Goal: Information Seeking & Learning: Learn about a topic

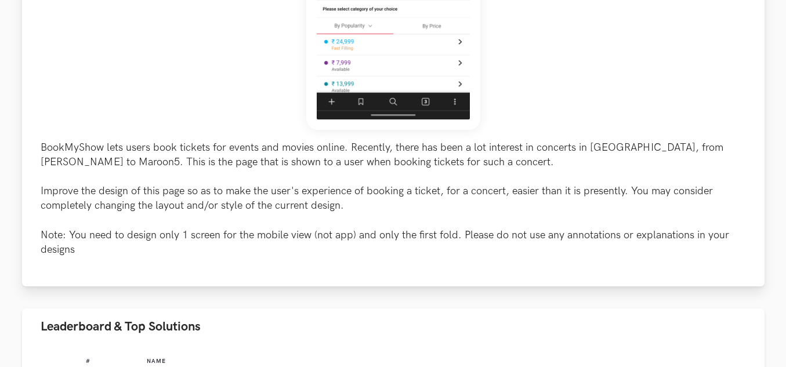
scroll to position [522, 0]
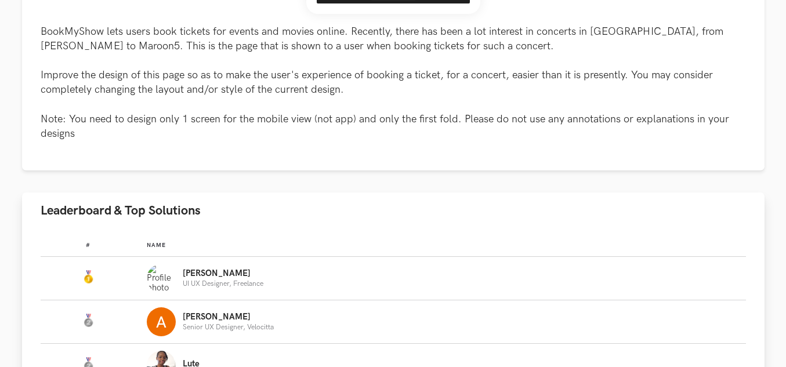
click at [146, 212] on span "Leaderboard & Top Solutions" at bounding box center [121, 211] width 160 height 16
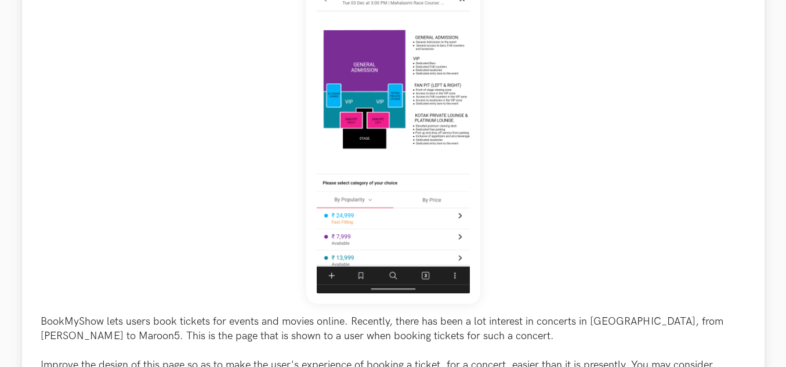
scroll to position [406, 0]
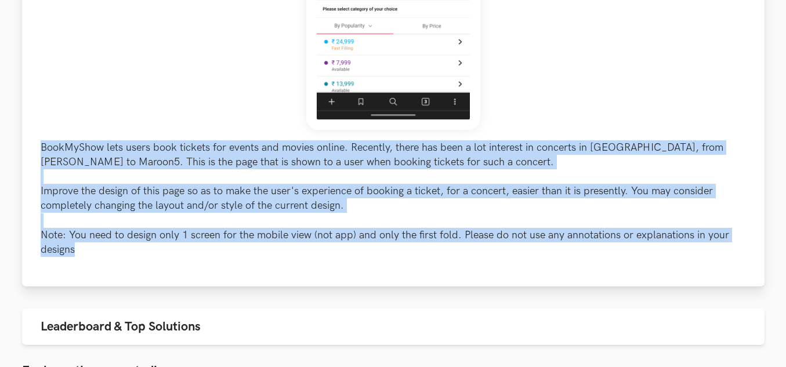
drag, startPoint x: 28, startPoint y: 144, endPoint x: 428, endPoint y: 254, distance: 414.6
click at [428, 254] on div "BookMyShow lets users book tickets for events and movies online. Recently, ther…" at bounding box center [393, 26] width 743 height 522
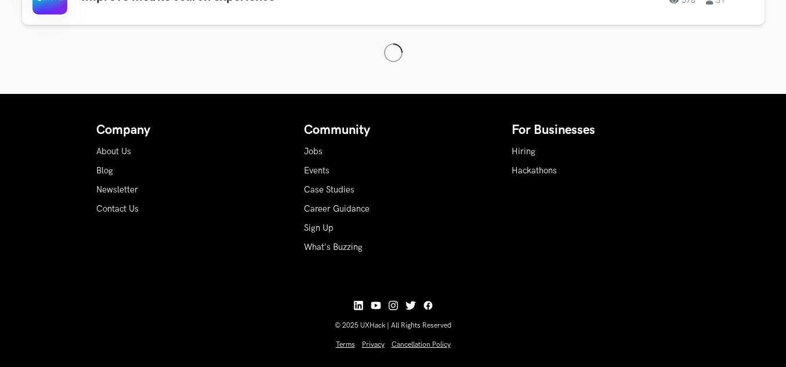
scroll to position [1161, 0]
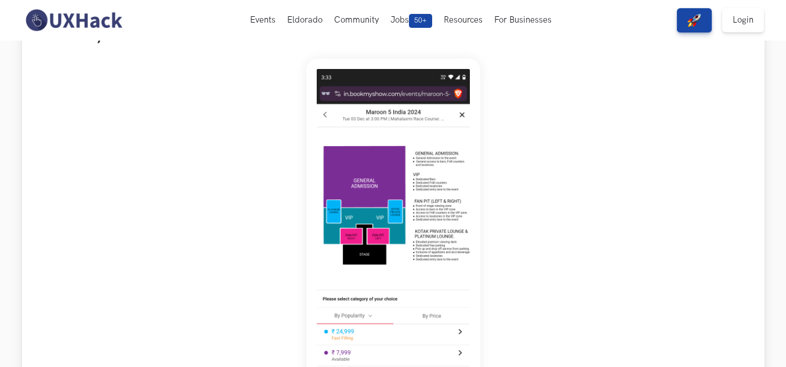
scroll to position [58, 0]
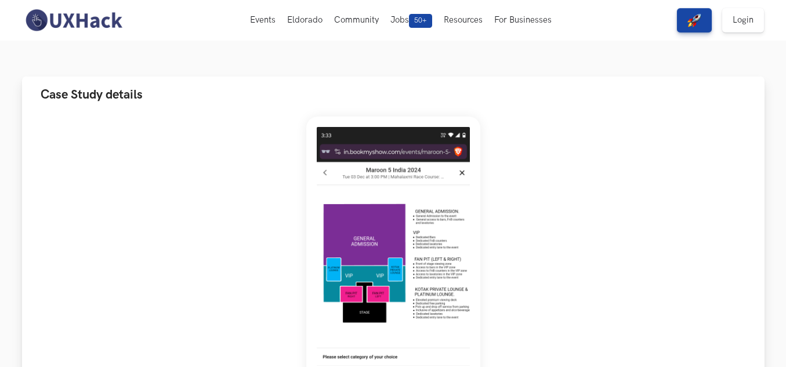
click at [120, 88] on span "Case Study details" at bounding box center [92, 95] width 102 height 16
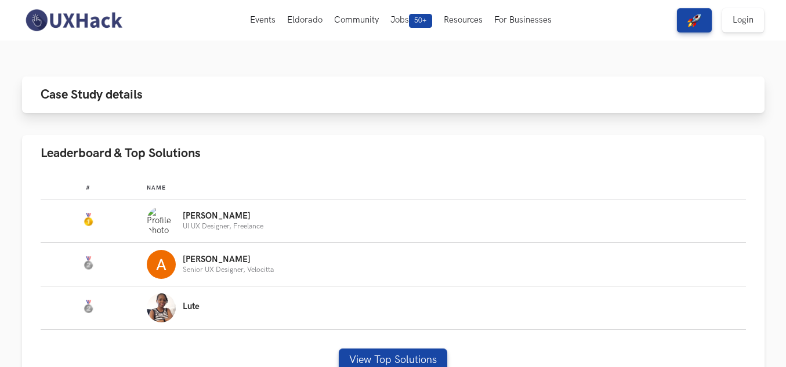
click at [112, 96] on span "Case Study details" at bounding box center [92, 95] width 102 height 16
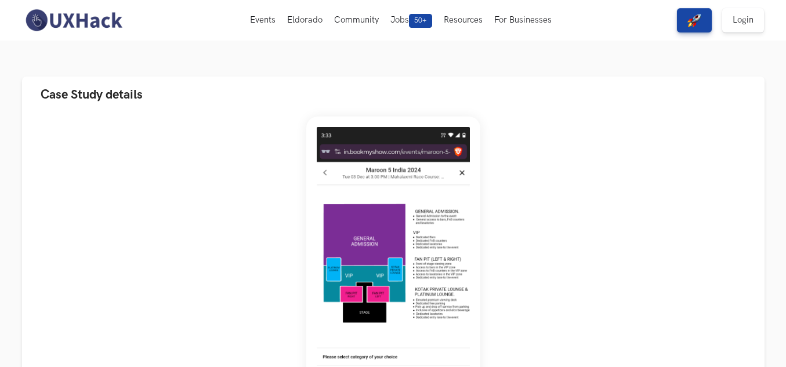
scroll to position [0, 0]
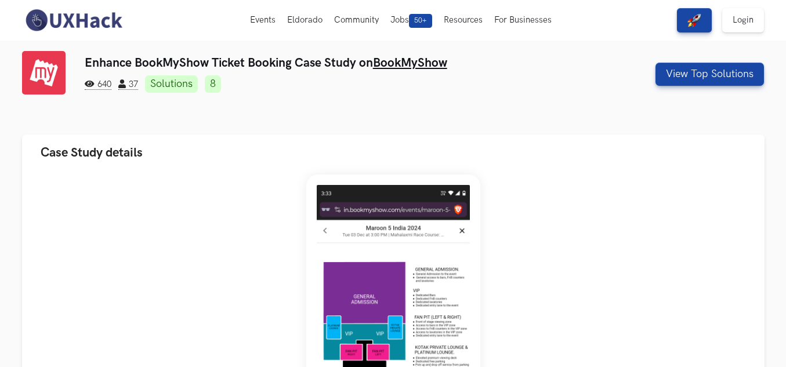
click at [406, 63] on link "BookMyShow" at bounding box center [410, 63] width 74 height 15
click at [153, 60] on h3 "Enhance BookMyShow Ticket Booking Case Study on BookMyShow" at bounding box center [331, 63] width 492 height 15
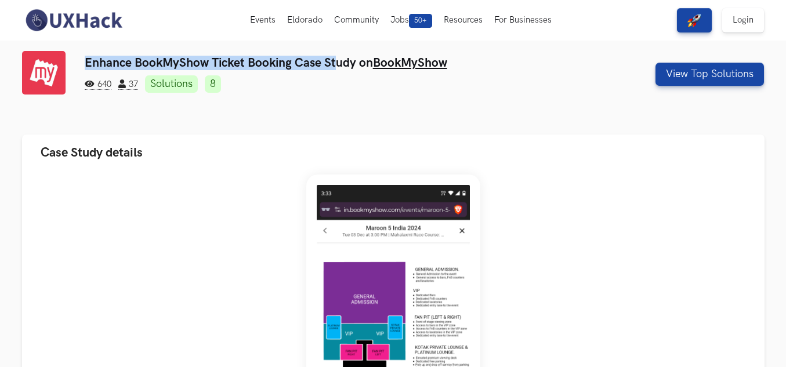
drag, startPoint x: 86, startPoint y: 65, endPoint x: 371, endPoint y: 79, distance: 285.3
click at [338, 57] on h3 "Enhance BookMyShow Ticket Booking Case Study on BookMyShow" at bounding box center [331, 63] width 492 height 15
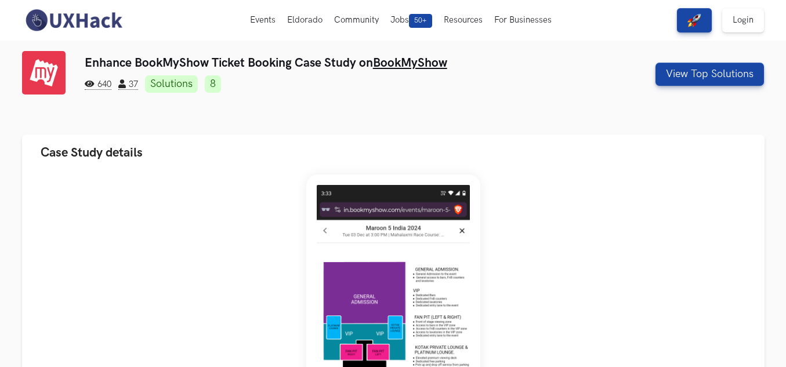
click at [380, 101] on div "Enhance BookMyShow Ticket Booking Case Study on BookMyShow 640 37 Solutions 8 V…" at bounding box center [393, 83] width 743 height 65
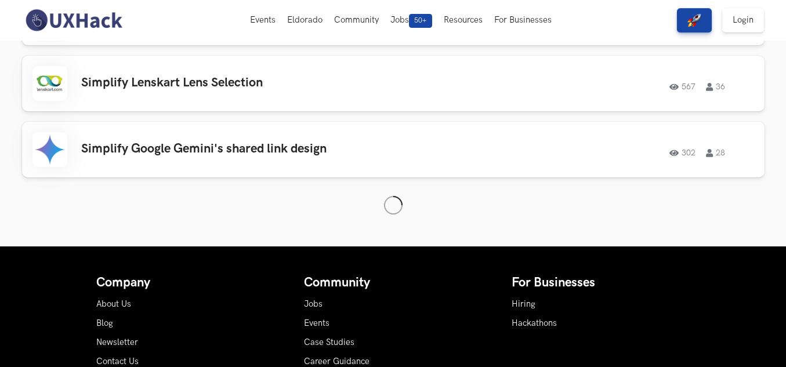
scroll to position [1070, 0]
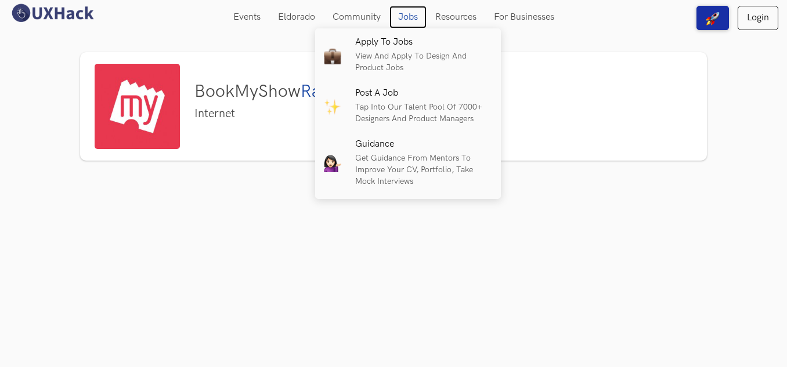
click at [413, 15] on link "Jobs" at bounding box center [407, 17] width 37 height 23
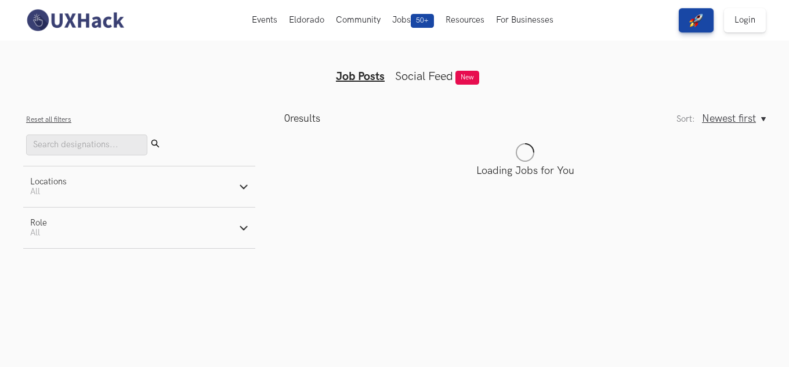
click at [257, 193] on main "0 results Sort: Newest first Oldest first Newest first Sort: Newest first Oldes…" at bounding box center [510, 181] width 511 height 136
click at [243, 193] on button "Locations Active filters: All" at bounding box center [139, 187] width 232 height 41
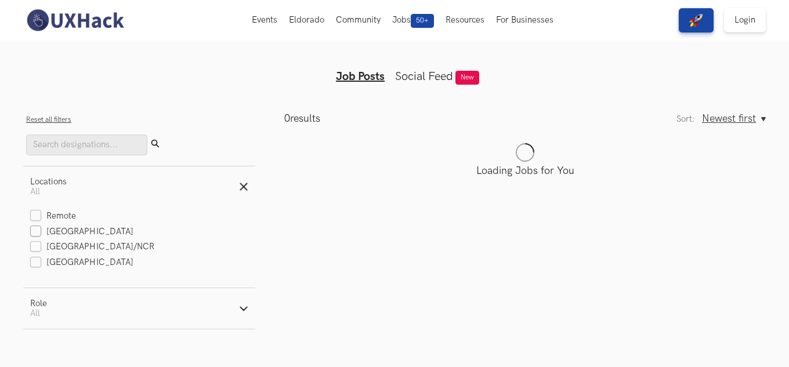
click at [37, 230] on label "[GEOGRAPHIC_DATA]" at bounding box center [81, 232] width 103 height 12
click at [37, 230] on input "[GEOGRAPHIC_DATA]" at bounding box center [35, 232] width 11 height 11
checkbox input "true"
click at [37, 218] on label "Remote" at bounding box center [53, 217] width 46 height 12
click at [37, 218] on input "Remote" at bounding box center [35, 216] width 11 height 11
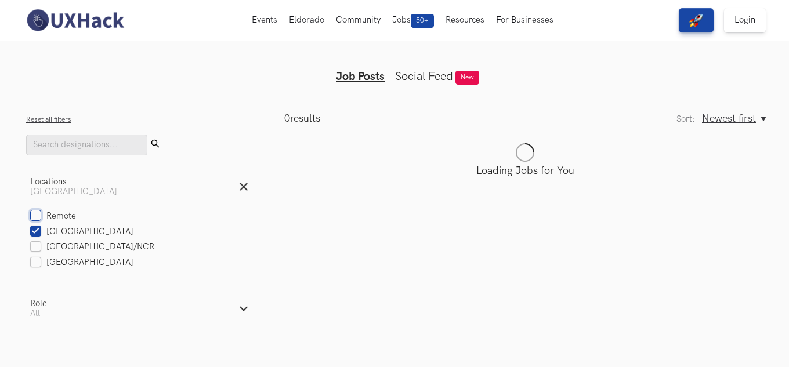
checkbox input "true"
click at [234, 316] on button "Role Active filters: All" at bounding box center [139, 308] width 232 height 41
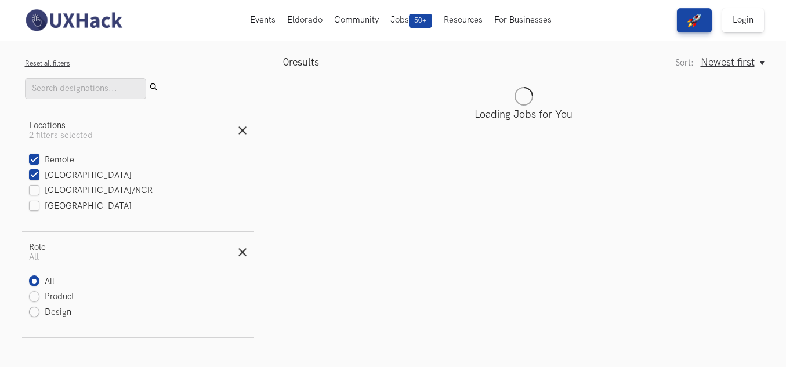
click at [35, 310] on label "Design" at bounding box center [50, 313] width 43 height 12
click at [35, 310] on input "Design" at bounding box center [34, 313] width 11 height 11
radio input "true"
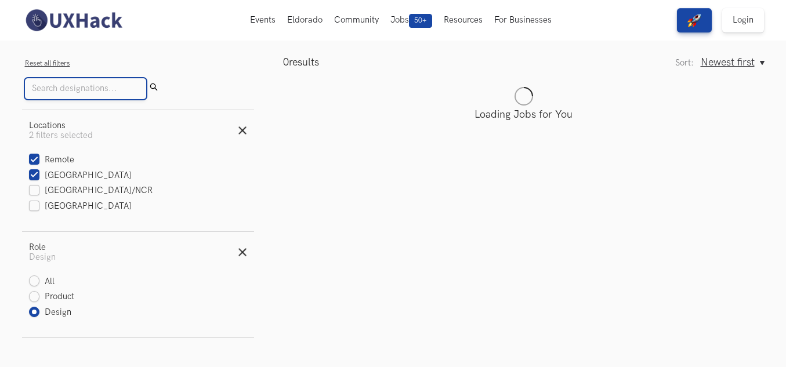
click at [101, 92] on input "Search" at bounding box center [85, 88] width 121 height 21
